Goal: Task Accomplishment & Management: Use online tool/utility

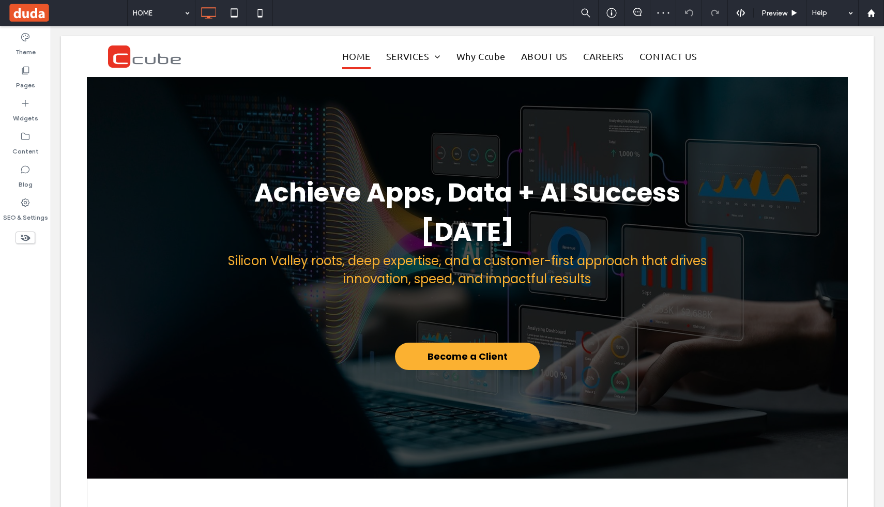
click at [26, 73] on icon at bounding box center [25, 70] width 10 height 10
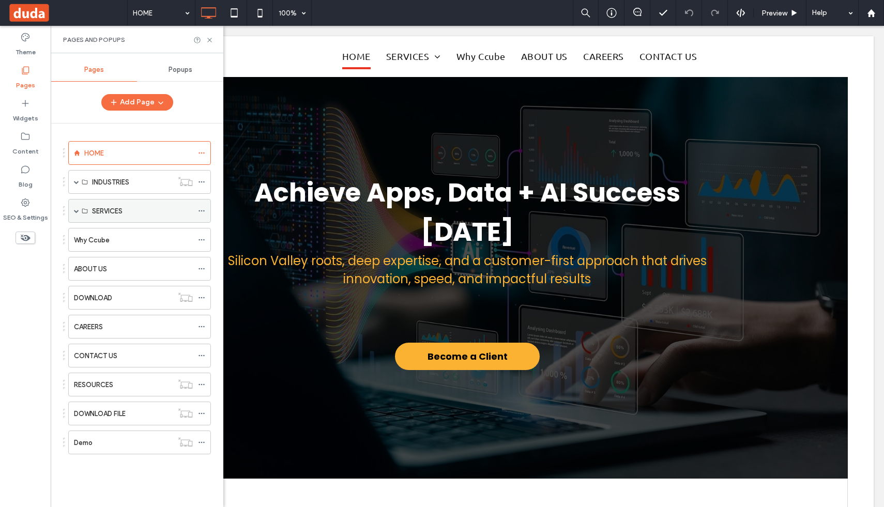
click at [79, 211] on div "SERVICES" at bounding box center [139, 211] width 143 height 24
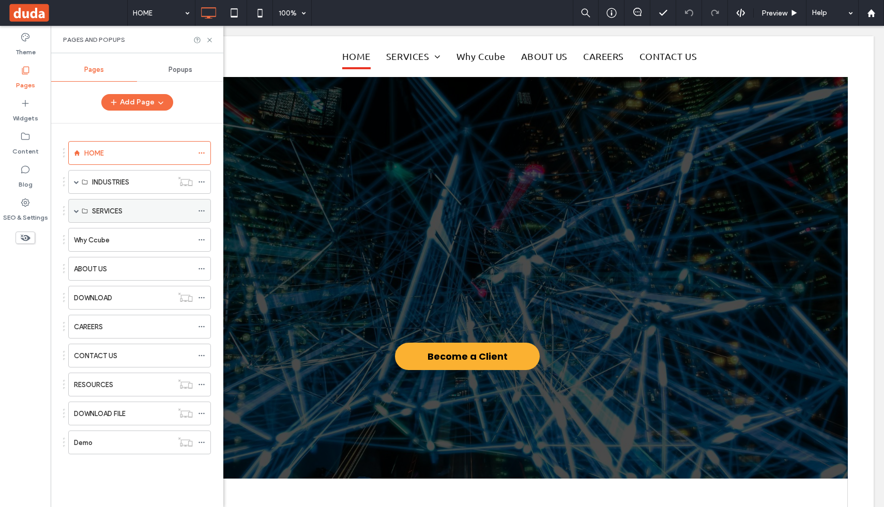
click at [76, 208] on span at bounding box center [76, 210] width 5 height 5
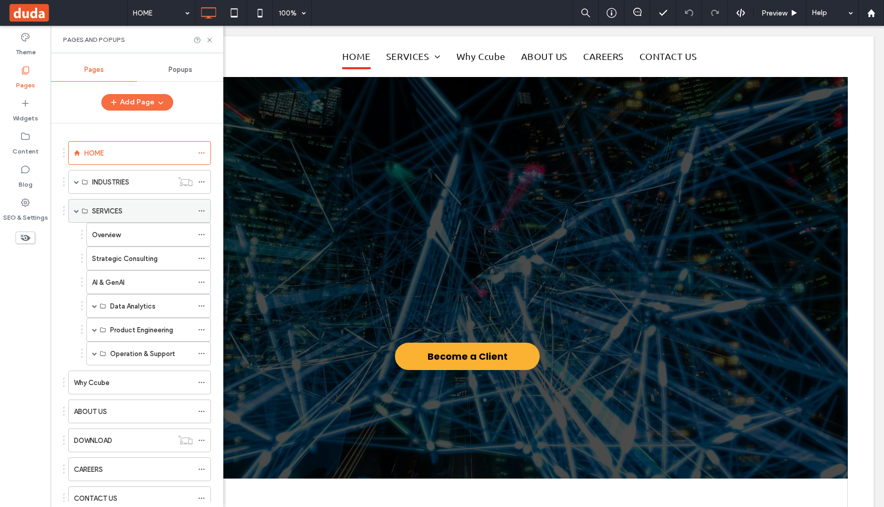
click at [76, 208] on span at bounding box center [76, 210] width 5 height 5
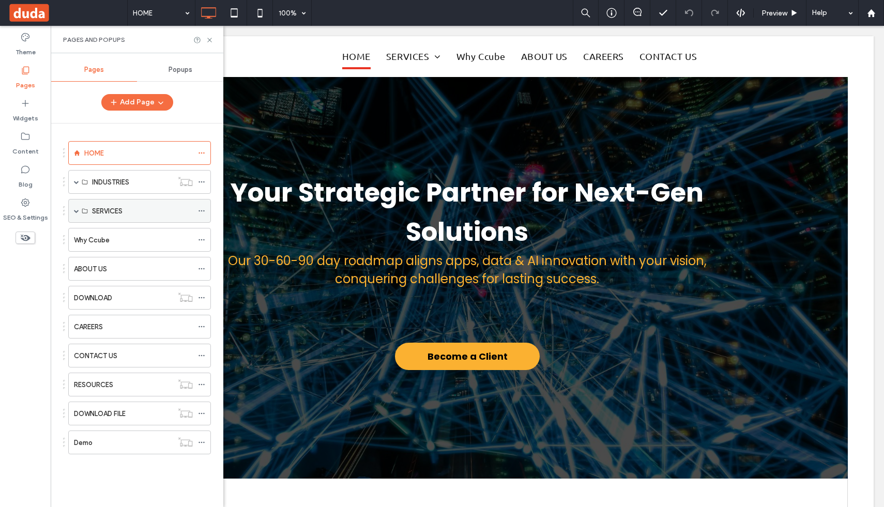
click at [76, 208] on span at bounding box center [76, 210] width 5 height 5
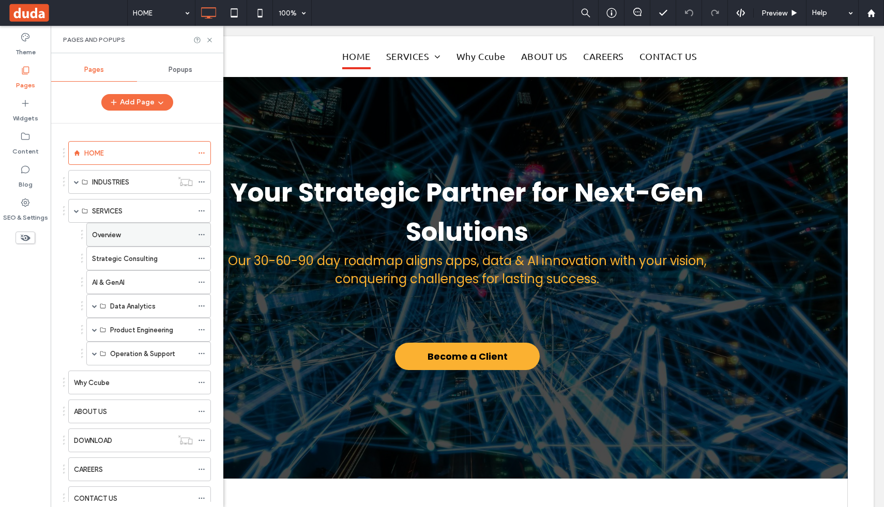
click at [104, 231] on label "Overview" at bounding box center [106, 235] width 28 height 18
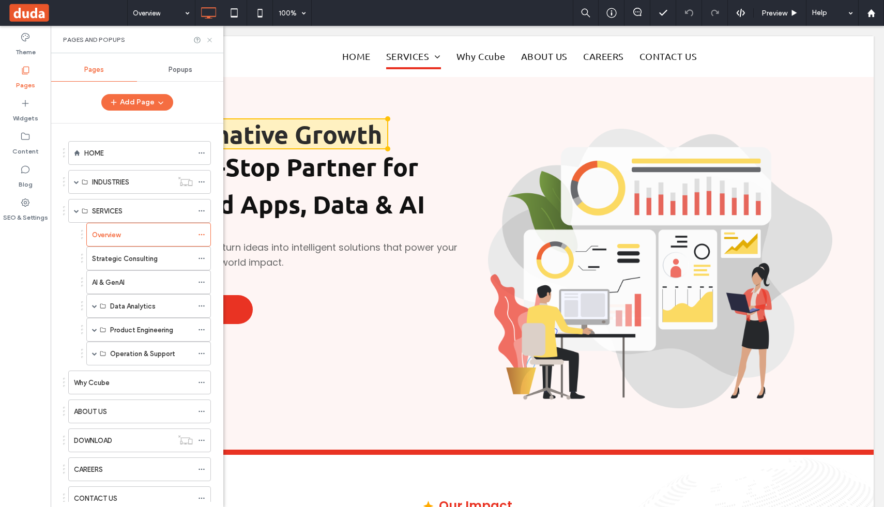
click at [210, 38] on icon at bounding box center [210, 40] width 8 height 8
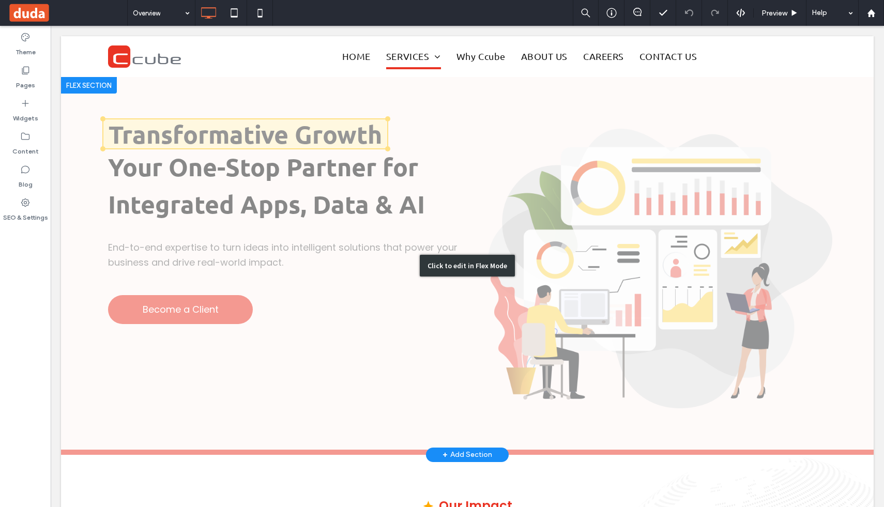
click at [277, 112] on div "Click to edit in Flex Mode" at bounding box center [467, 265] width 812 height 377
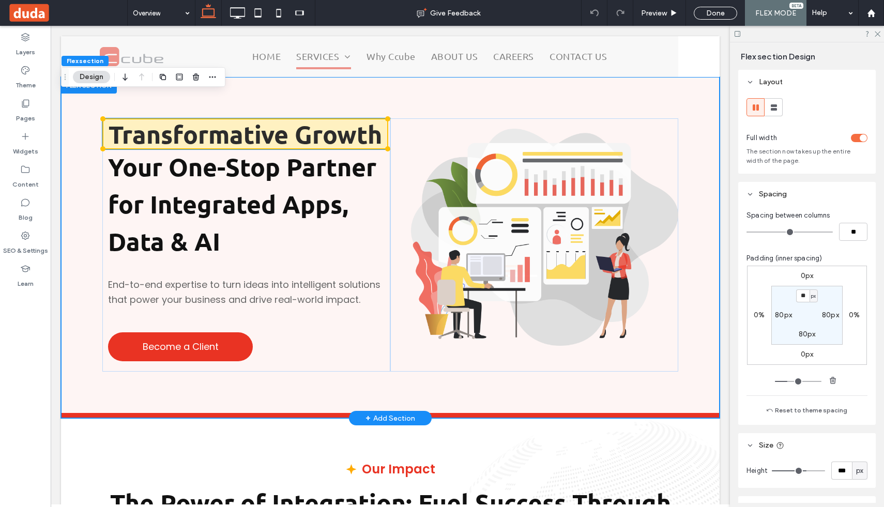
click at [291, 137] on span at bounding box center [245, 133] width 284 height 29
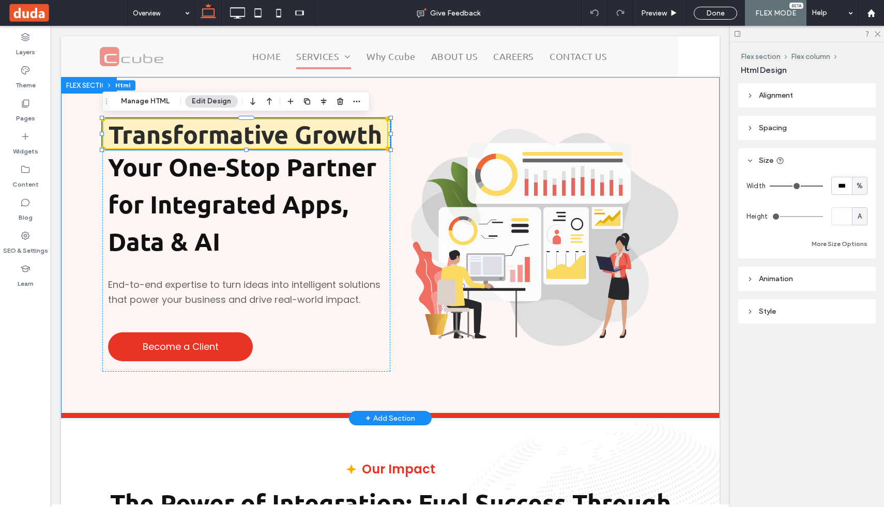
click at [425, 89] on div "Transformative Growth Your One-Stop Partner for Integrated Apps, Data & AI End-…" at bounding box center [390, 245] width 658 height 336
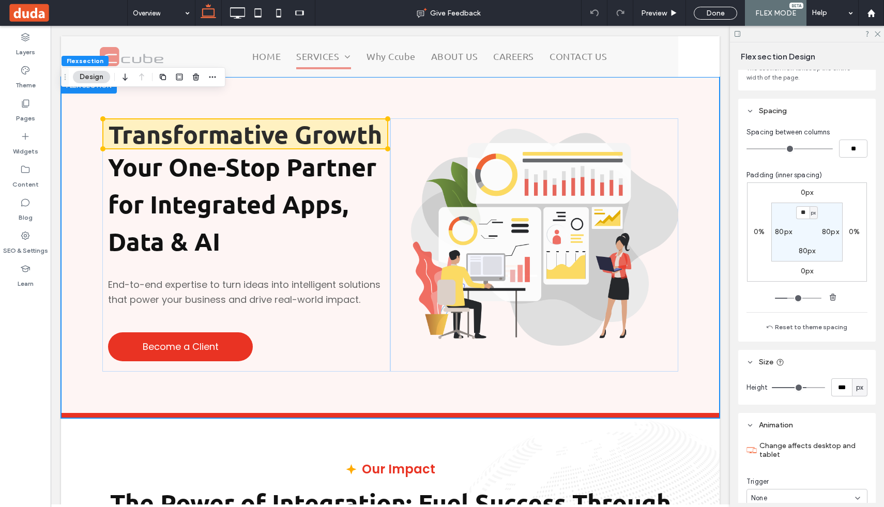
scroll to position [107, 0]
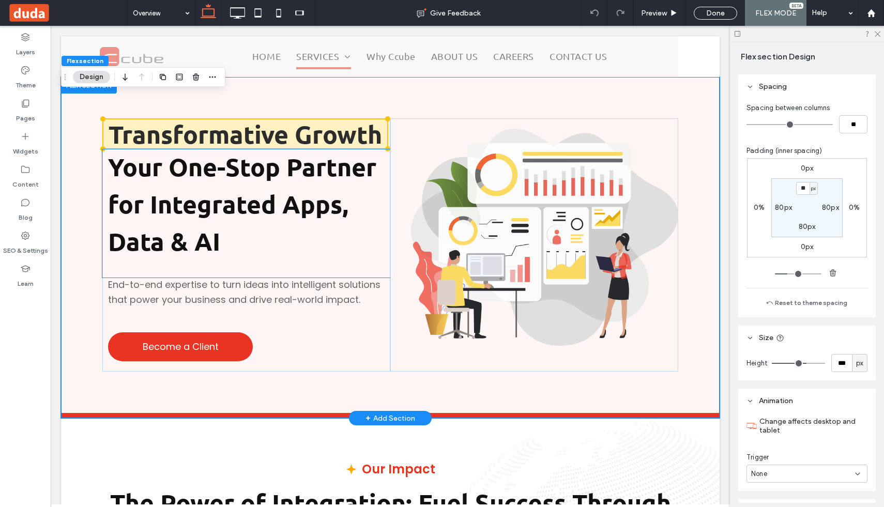
click at [373, 262] on div "Your One-Stop Partner for Integrated Apps, Data & AI" at bounding box center [246, 213] width 288 height 128
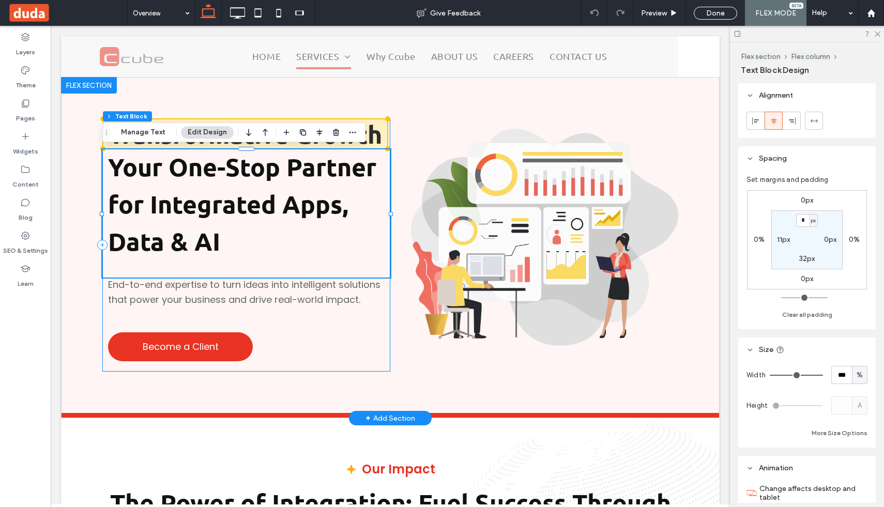
click at [384, 369] on div "Transformative Growth Your One-Stop Partner for Integrated Apps, Data & AI End-…" at bounding box center [246, 244] width 288 height 253
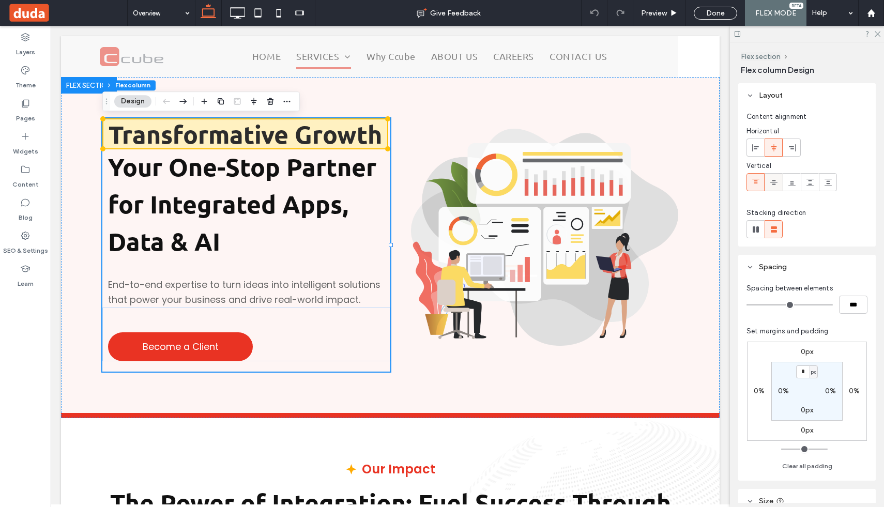
click at [771, 182] on use at bounding box center [773, 182] width 7 height 5
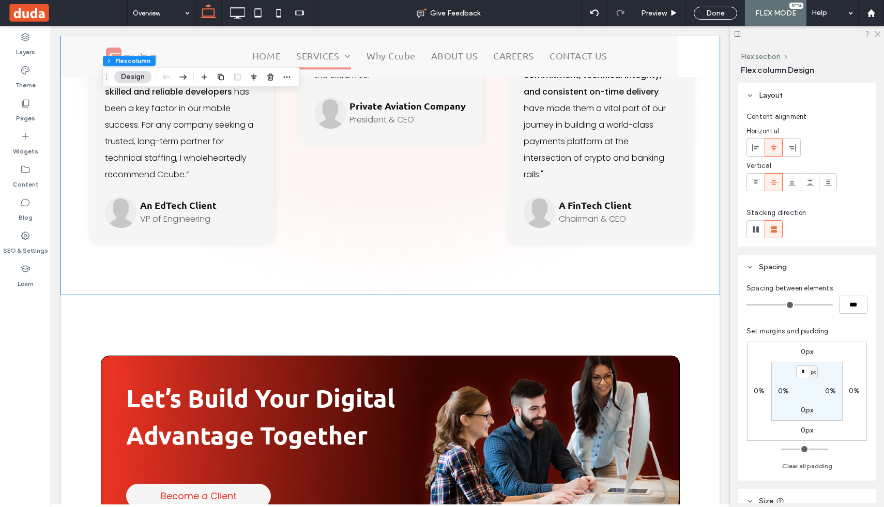
scroll to position [3850, 0]
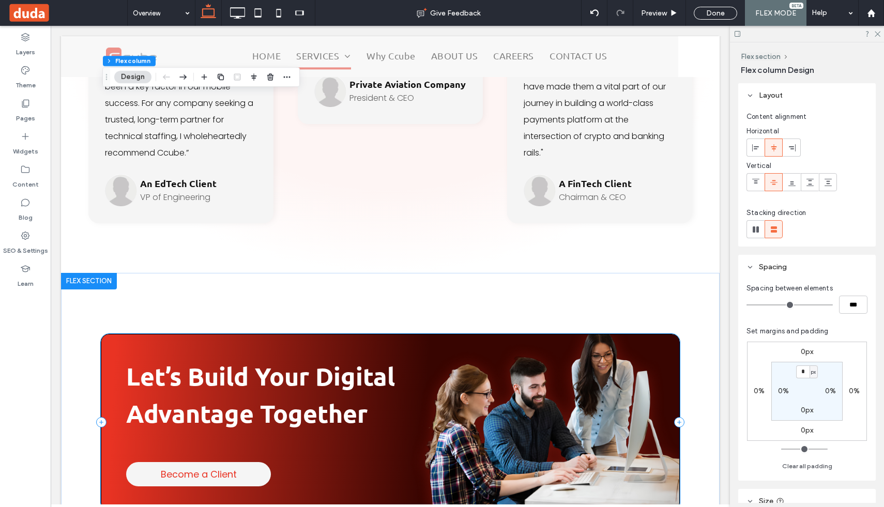
click at [679, 334] on div "Let’s Build Your Digital Advantage Together Become a Client" at bounding box center [390, 422] width 579 height 177
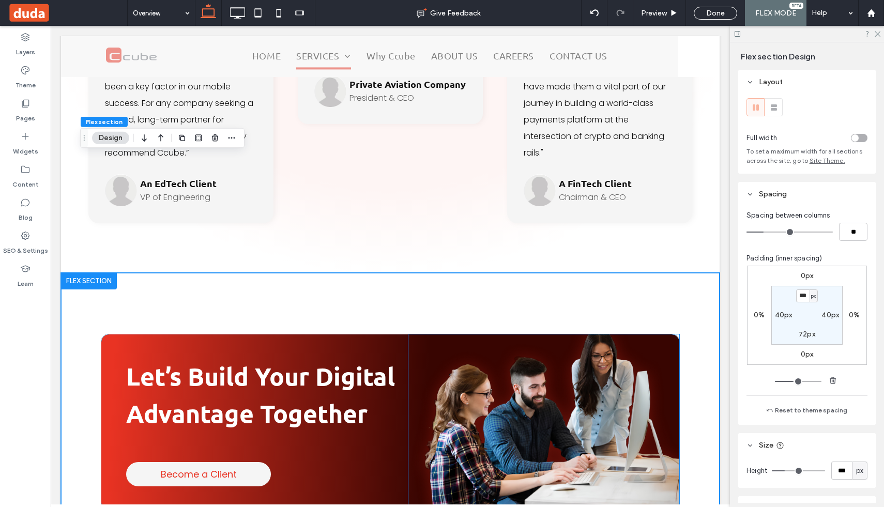
click at [676, 334] on img at bounding box center [543, 422] width 271 height 176
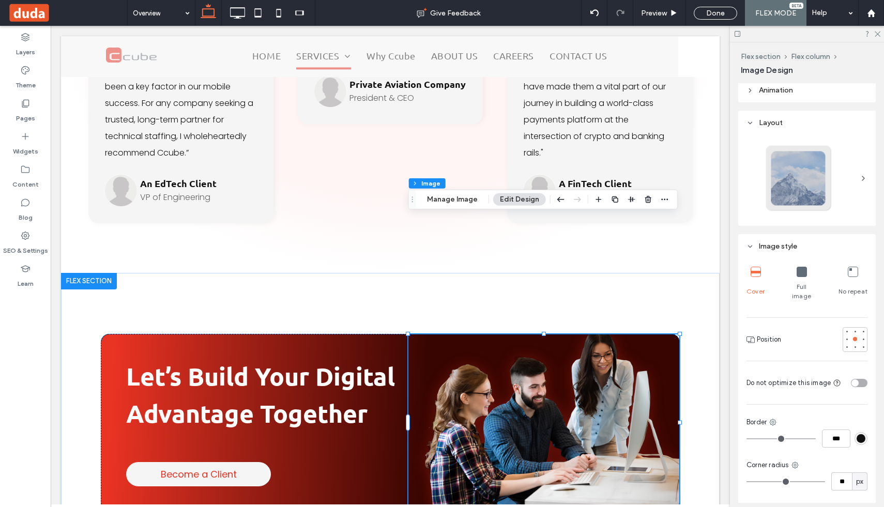
scroll to position [606, 0]
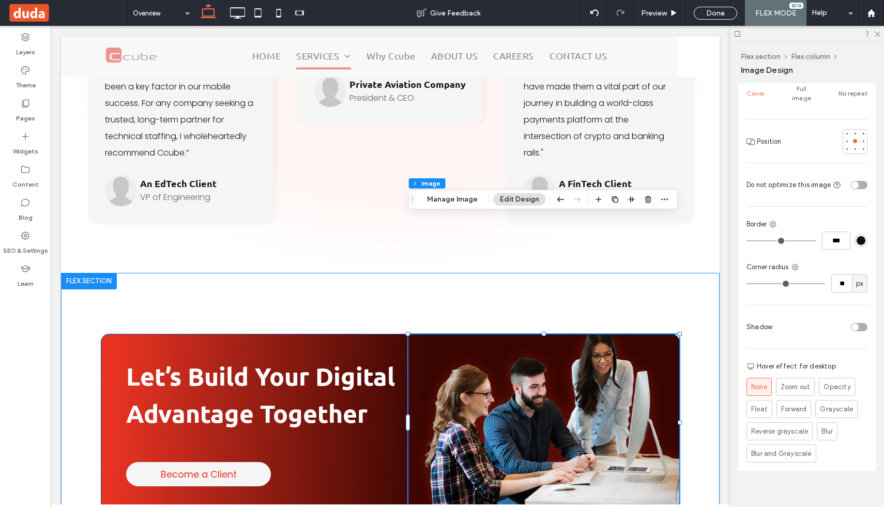
click at [103, 393] on div "Let’s Build Your Digital Advantage Together Become a Client" at bounding box center [390, 410] width 620 height 275
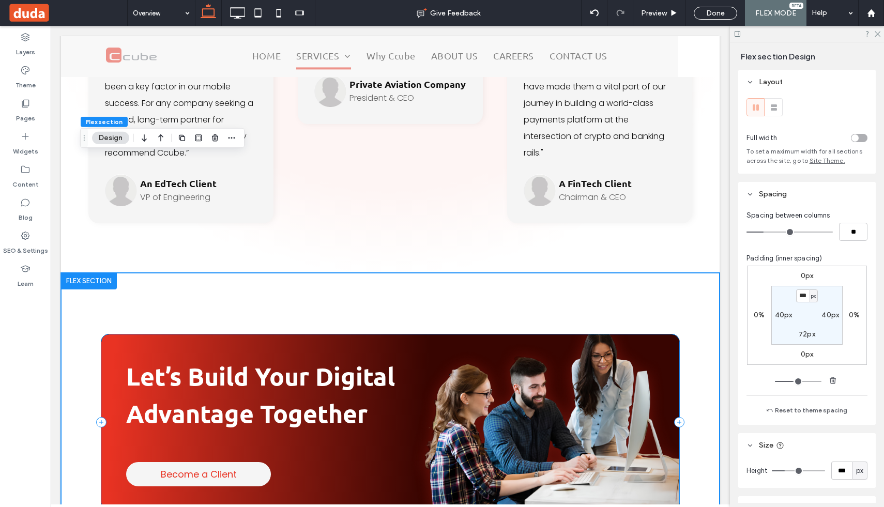
click at [104, 388] on div "Let’s Build Your Digital Advantage Together Become a Client" at bounding box center [390, 422] width 579 height 177
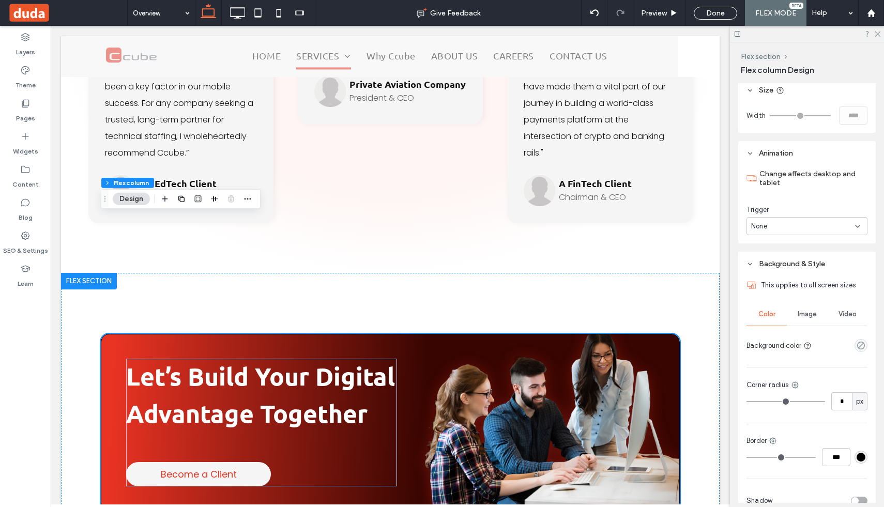
scroll to position [511, 0]
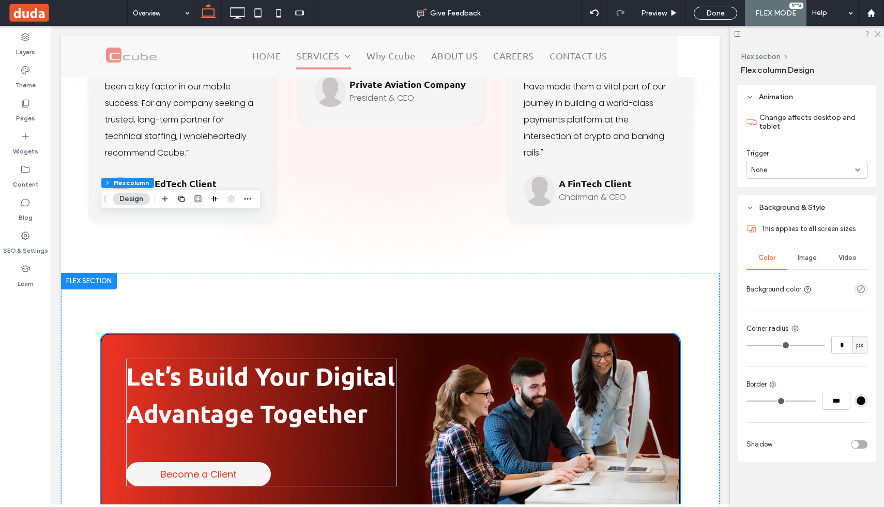
click at [859, 400] on div "#000000" at bounding box center [860, 400] width 9 height 9
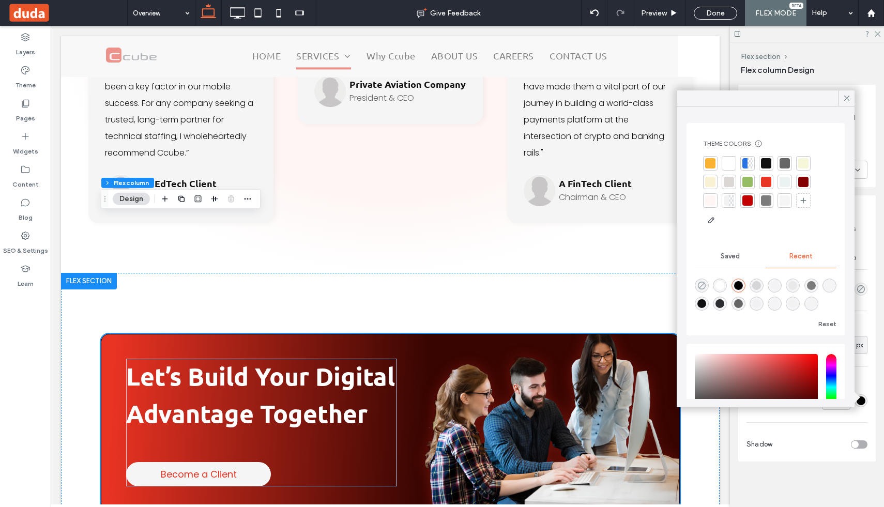
click at [705, 284] on use "rgba(0, 0, 0, 0)" at bounding box center [702, 286] width 8 height 8
type input "*"
type input "**"
click at [612, 273] on div "Let’s Build Your Digital Advantage Together Become a Client" at bounding box center [390, 410] width 620 height 274
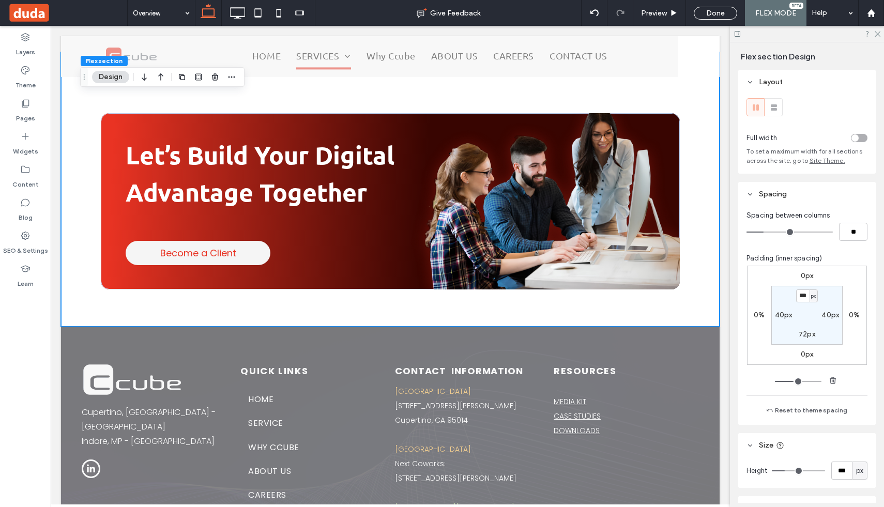
scroll to position [4086, 0]
